Goal: Task Accomplishment & Management: Manage account settings

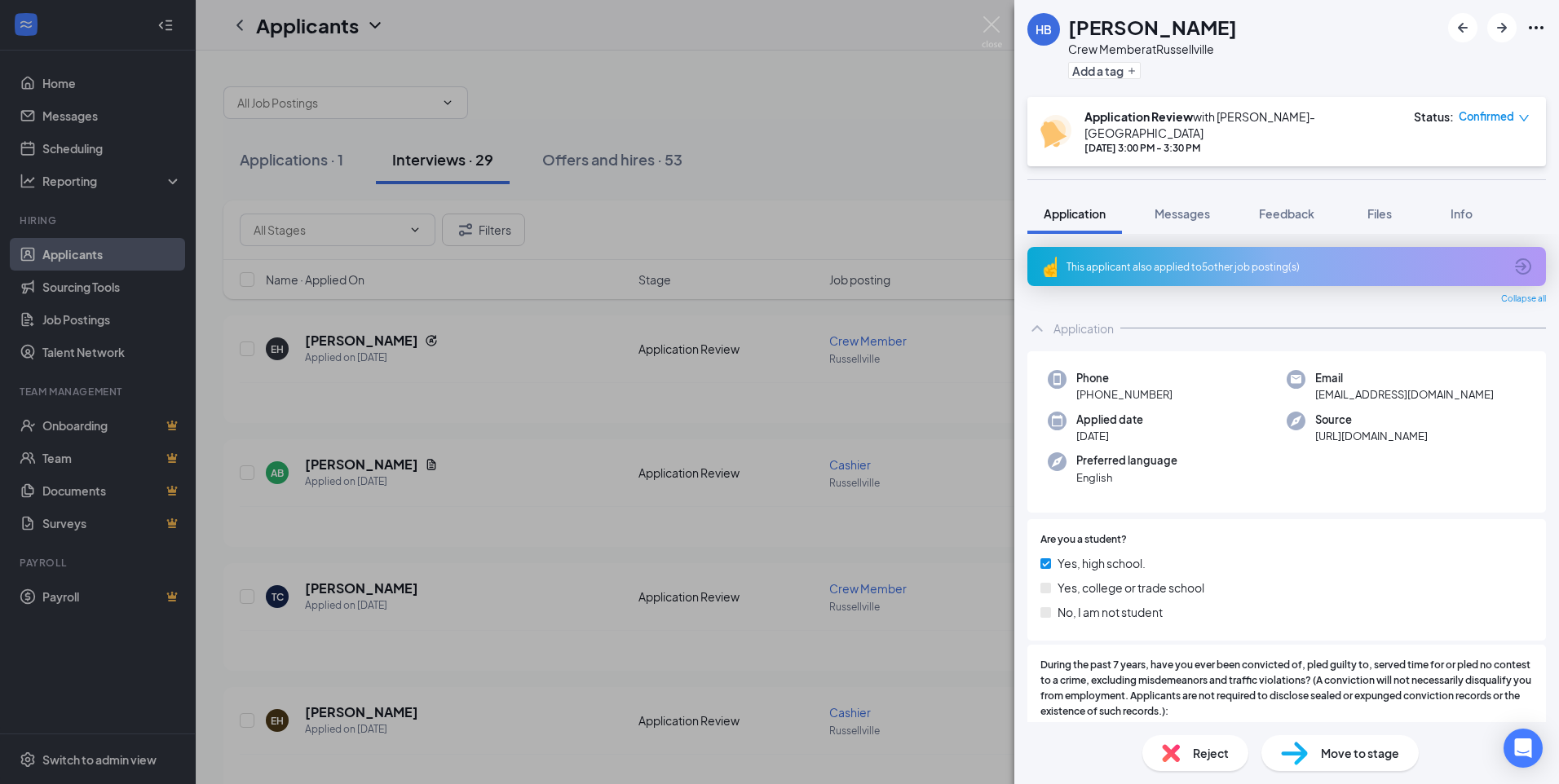
click at [1003, 20] on div "HB [PERSON_NAME] Crew Member at [GEOGRAPHIC_DATA] Add a tag Application Review …" at bounding box center [780, 392] width 1559 height 784
click at [993, 24] on img at bounding box center [992, 32] width 20 height 32
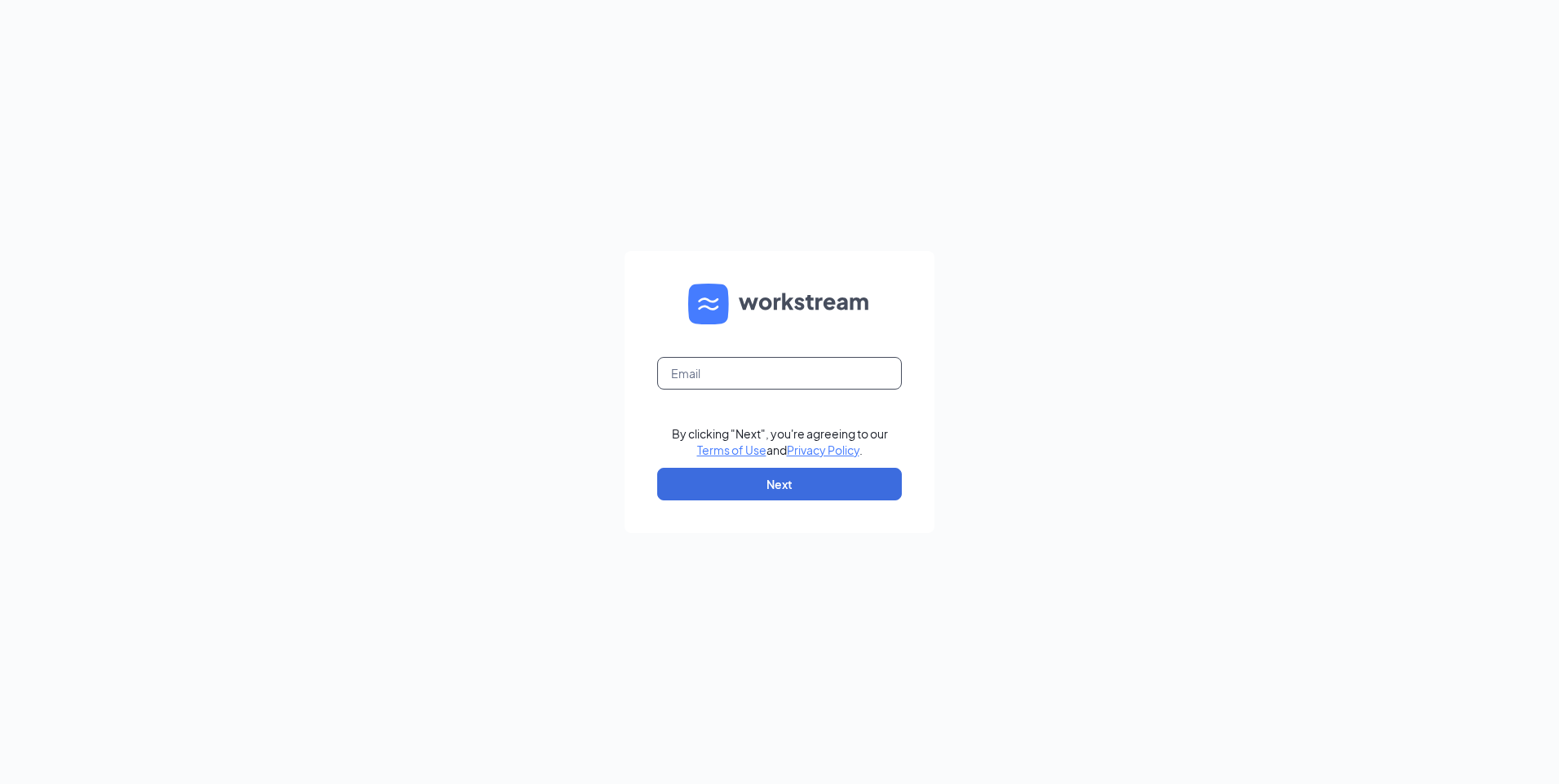
click at [702, 380] on input "text" at bounding box center [780, 374] width 244 height 33
type input "store12@littlecaesarsal.com"
click at [771, 480] on button "Next" at bounding box center [780, 485] width 244 height 33
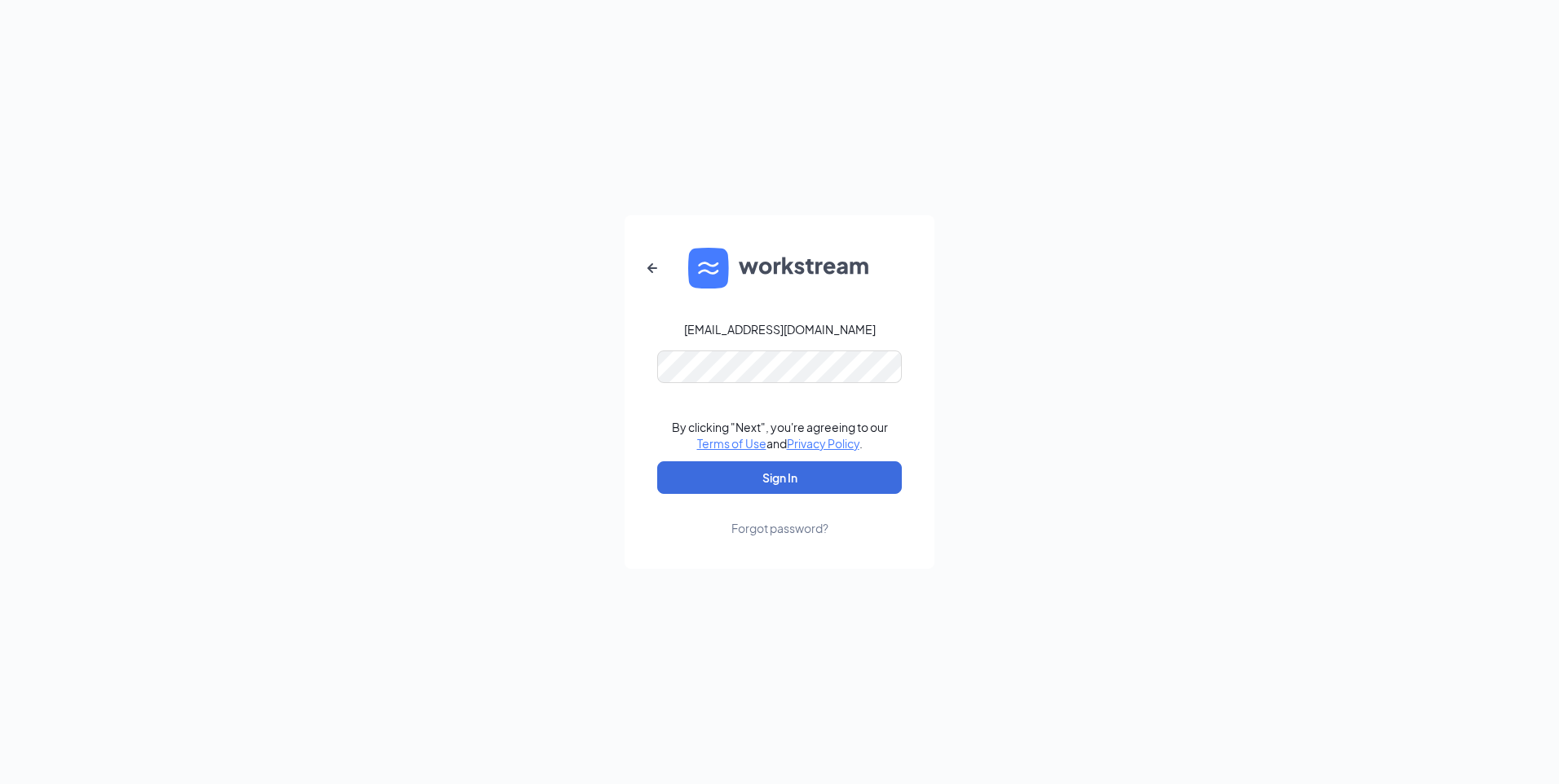
click at [757, 639] on div "store12@littlecaesarsal.com By clicking "Next", you're agreeing to our Terms of…" at bounding box center [780, 392] width 1559 height 784
click at [780, 474] on button "Sign In" at bounding box center [780, 478] width 244 height 33
